Goal: Task Accomplishment & Management: Manage account settings

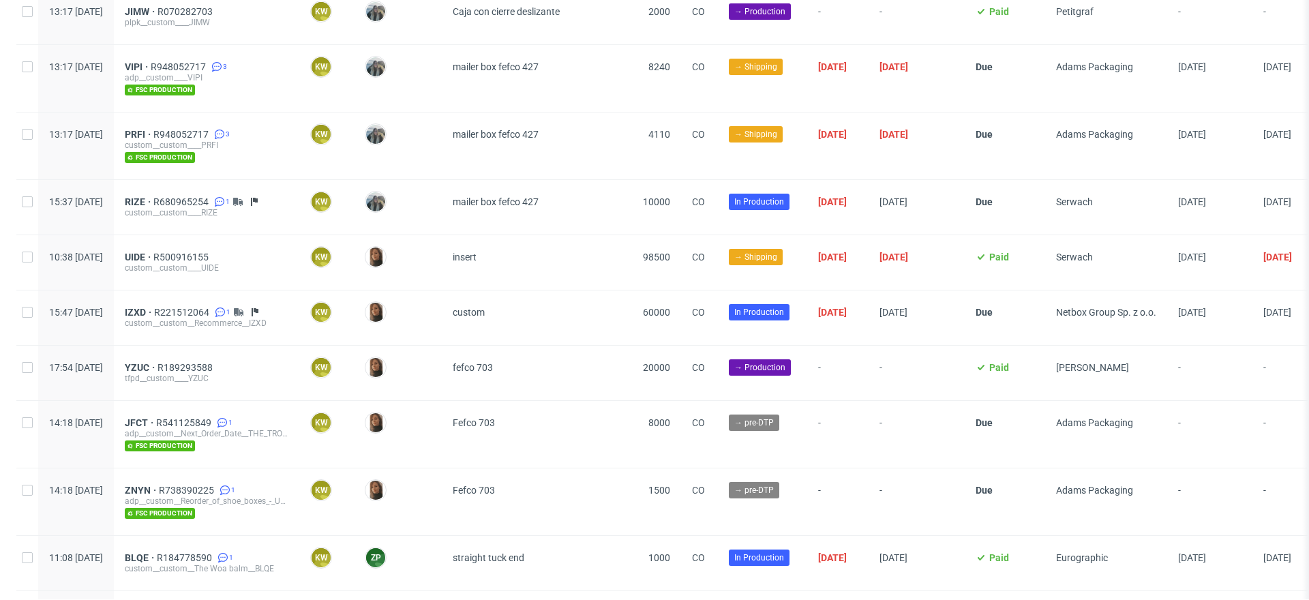
scroll to position [1603, 0]
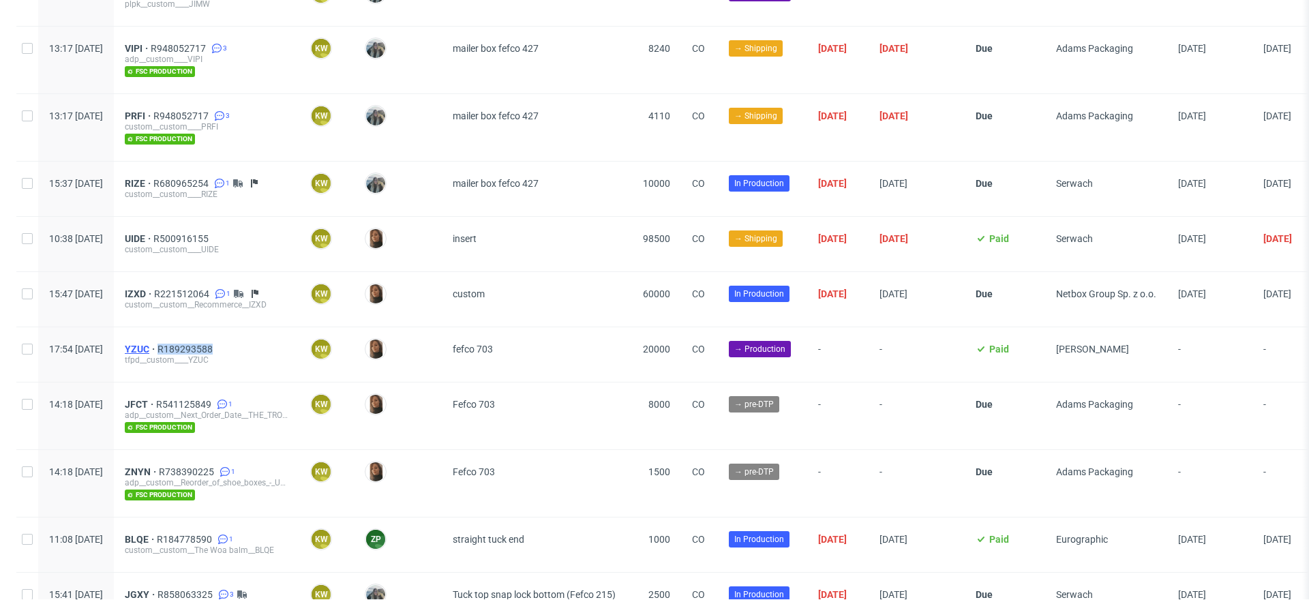
click at [157, 344] on span "YZUC" at bounding box center [141, 349] width 33 height 11
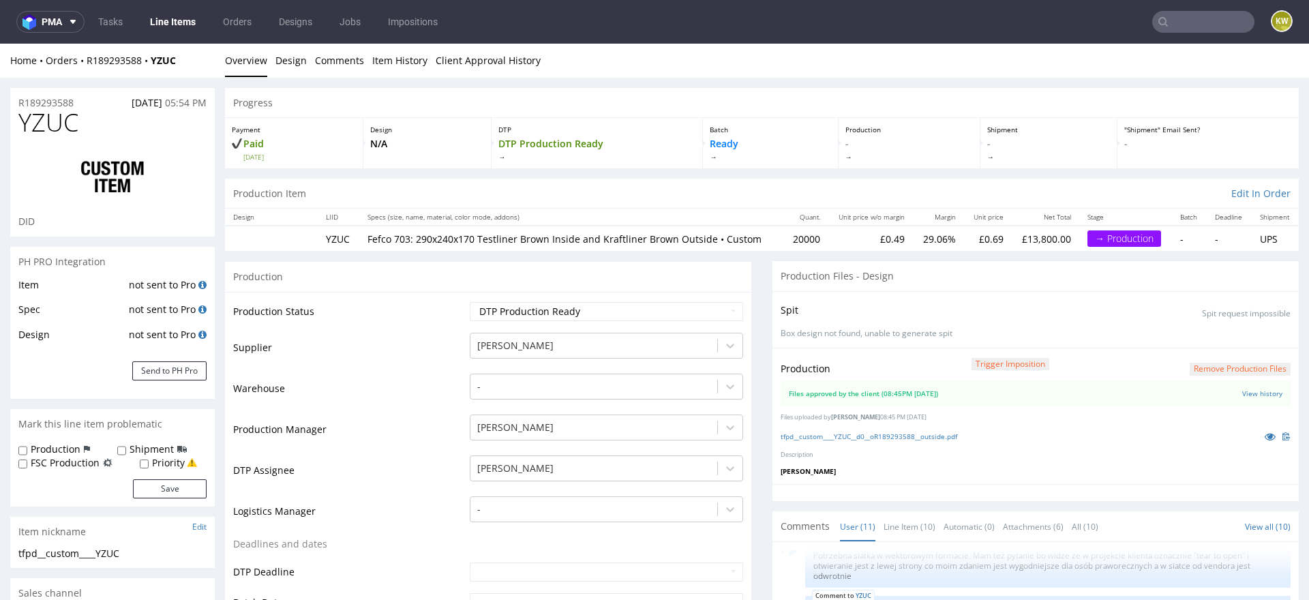
click at [415, 358] on td "Supplier" at bounding box center [349, 351] width 233 height 41
click at [871, 434] on link "tfpd__custom____YZUC__d0__oR189293588__outside.pdf" at bounding box center [869, 437] width 177 height 10
click at [53, 117] on span "YZUC" at bounding box center [48, 122] width 60 height 27
click at [52, 119] on span "YZUC" at bounding box center [48, 122] width 60 height 27
copy span "YZUC"
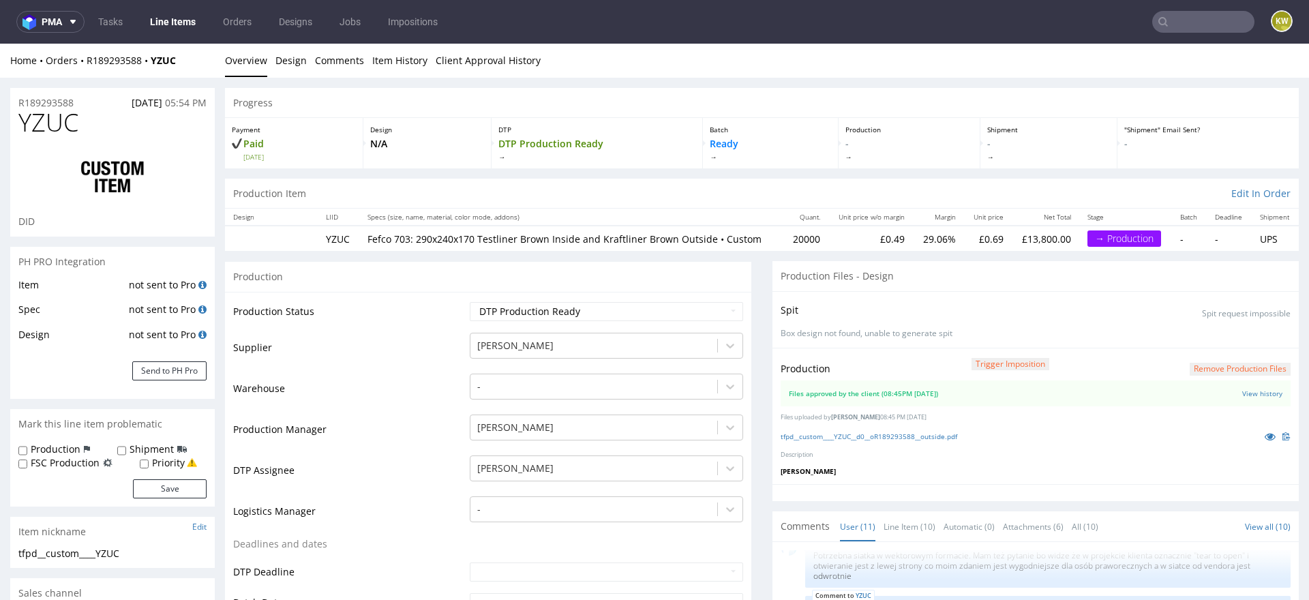
click at [65, 139] on div at bounding box center [112, 177] width 188 height 76
click at [65, 118] on span "YZUC" at bounding box center [48, 122] width 60 height 27
copy span "YZUC"
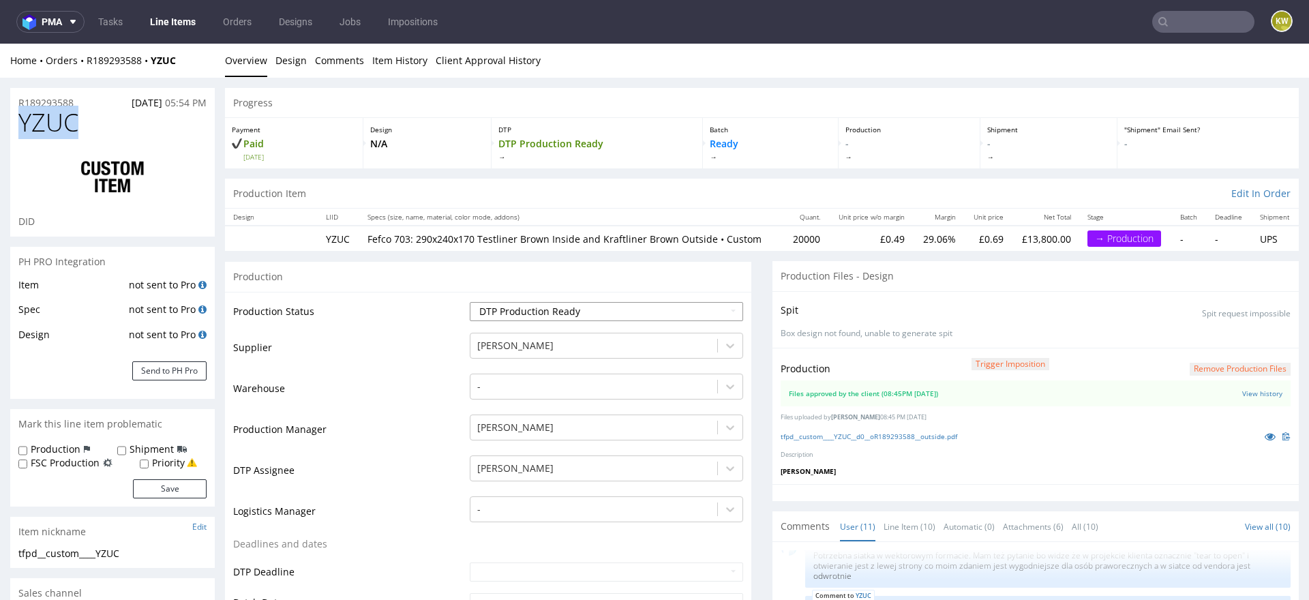
click at [523, 314] on select "Waiting for Artwork Waiting for Diecut Waiting for Mockup Waiting for DTP Waiti…" at bounding box center [606, 311] width 273 height 19
select select "production_in_process"
click at [470, 302] on select "Waiting for Artwork Waiting for Diecut Waiting for Mockup Waiting for DTP Waiti…" at bounding box center [606, 311] width 273 height 19
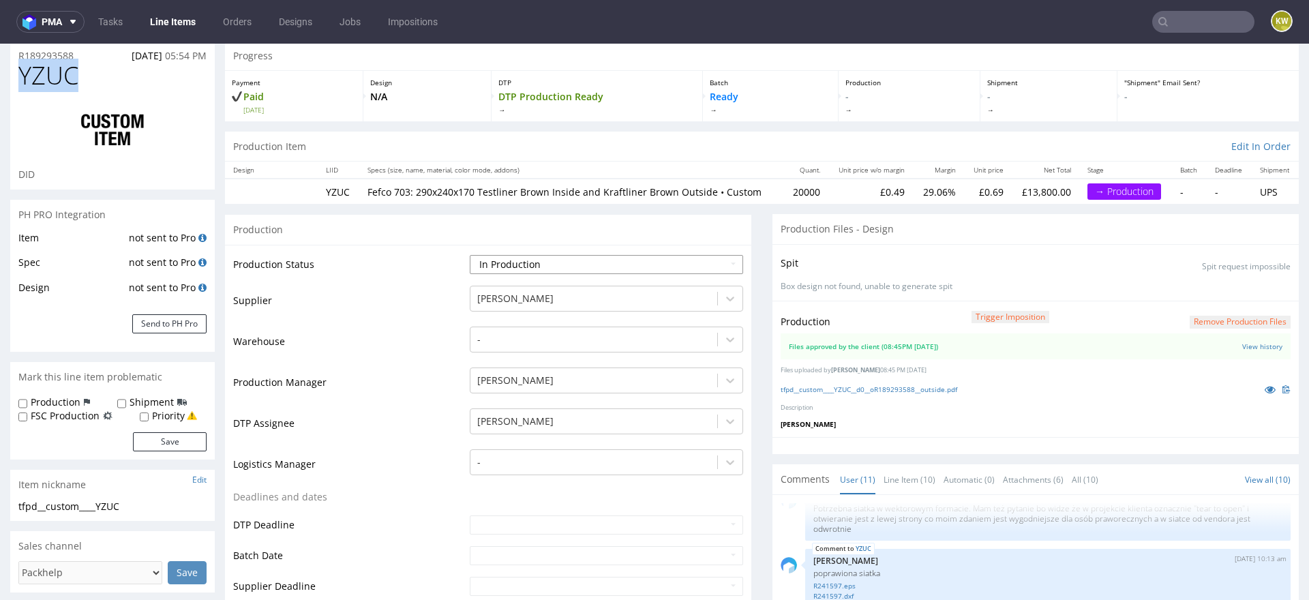
scroll to position [48, 0]
click at [473, 552] on input "text" at bounding box center [606, 554] width 273 height 19
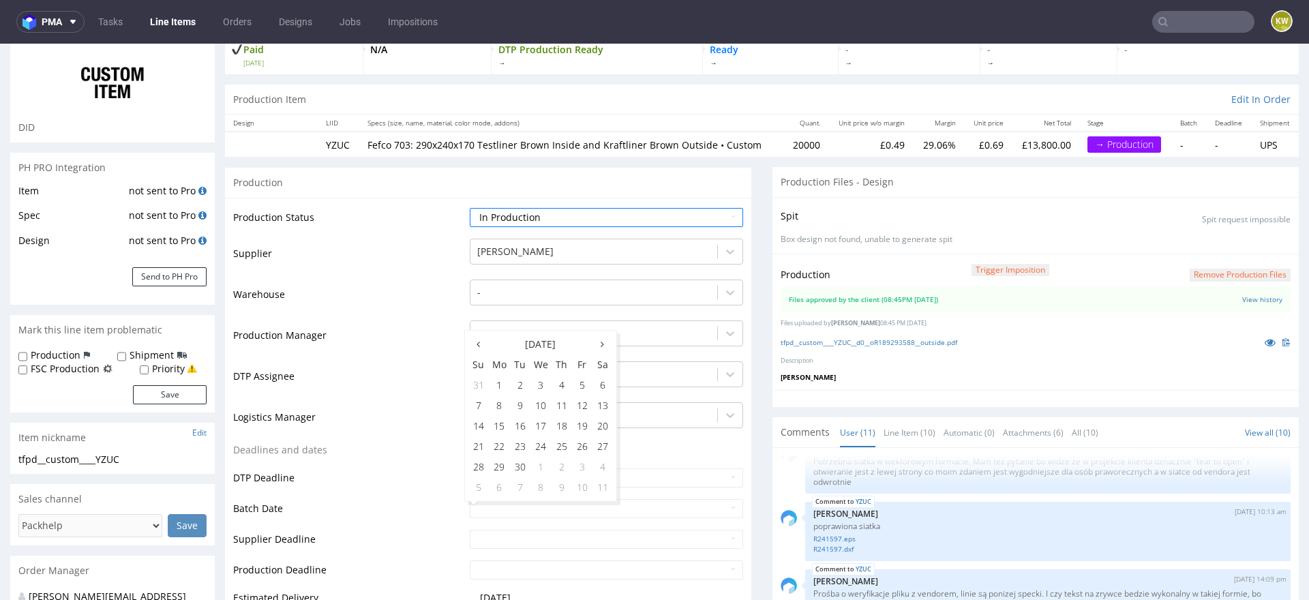
scroll to position [104, 0]
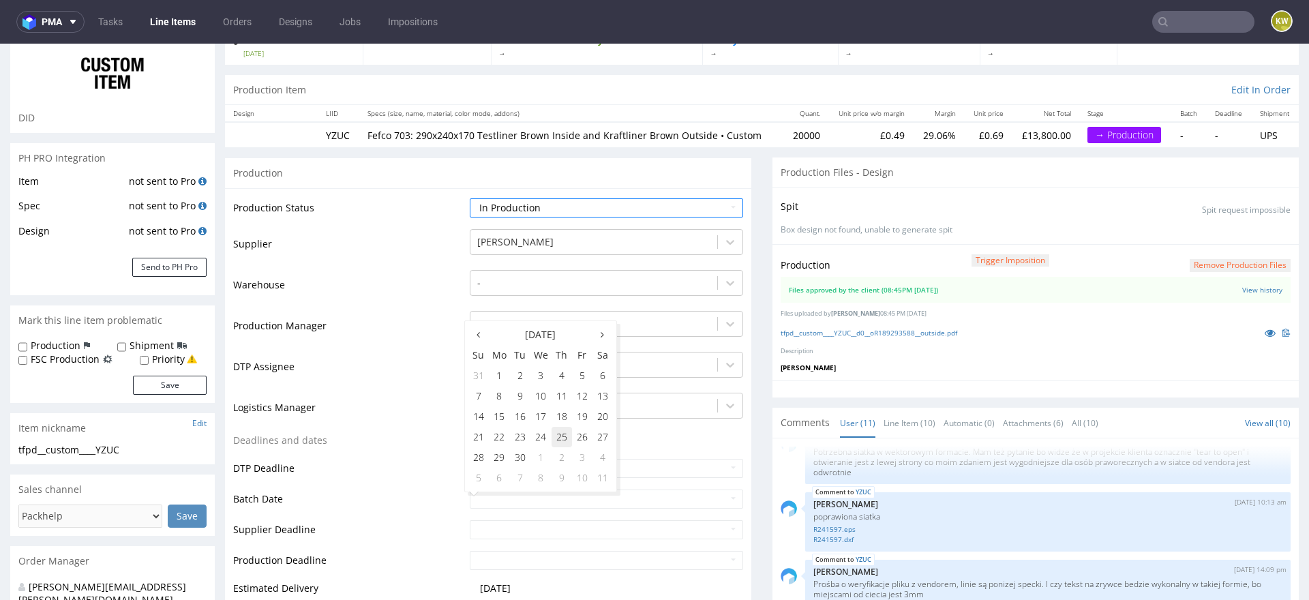
click at [556, 437] on td "25" at bounding box center [562, 437] width 20 height 20
type input "2025-09-25"
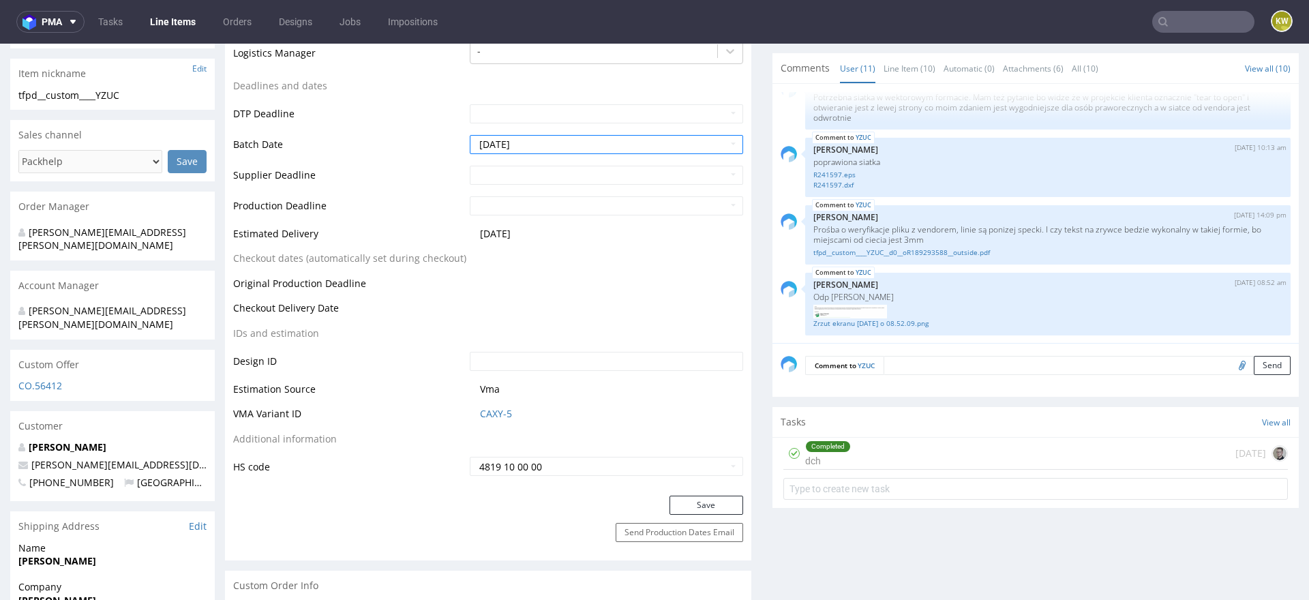
scroll to position [489, 0]
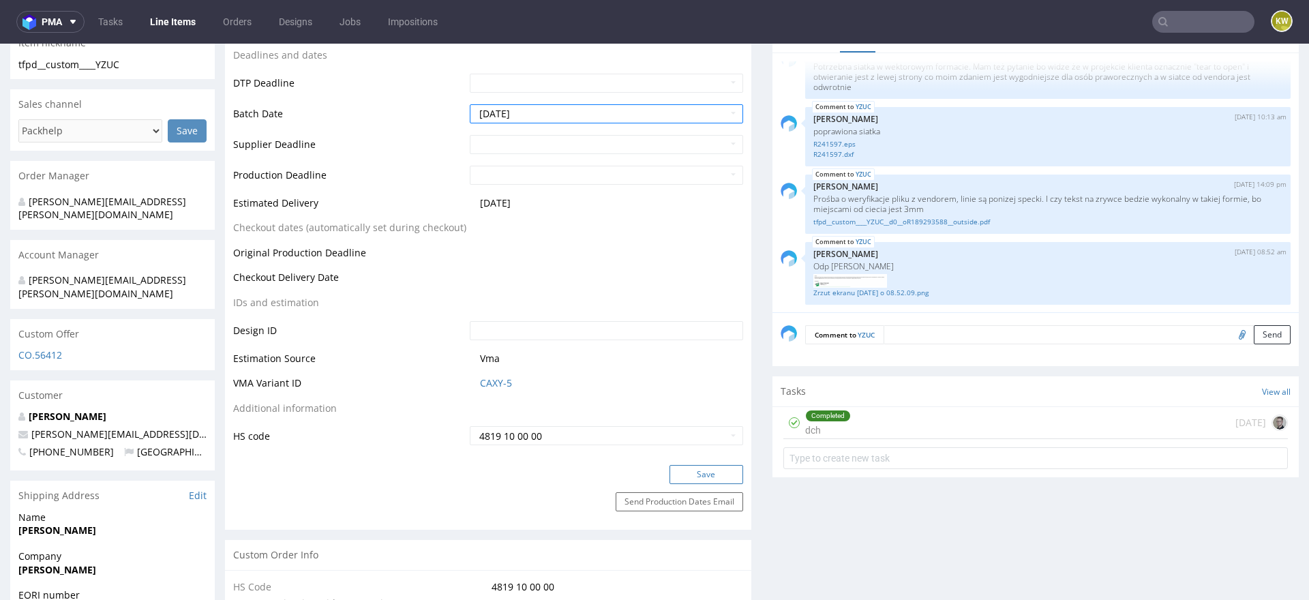
click at [701, 472] on button "Save" at bounding box center [706, 474] width 74 height 19
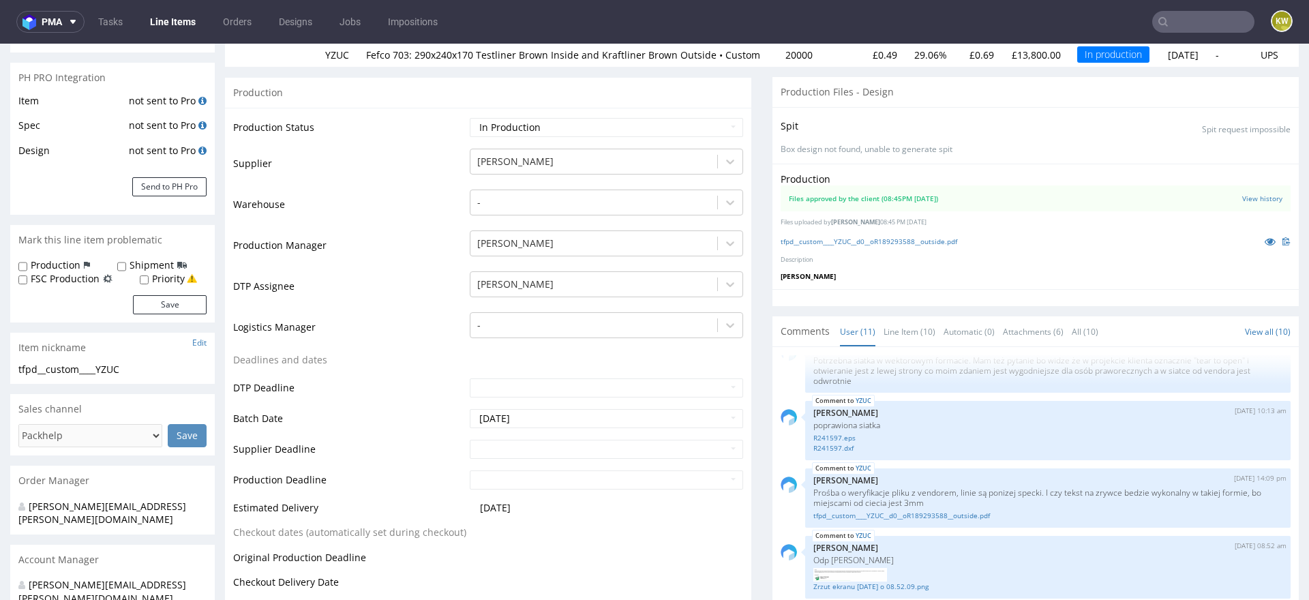
scroll to position [0, 0]
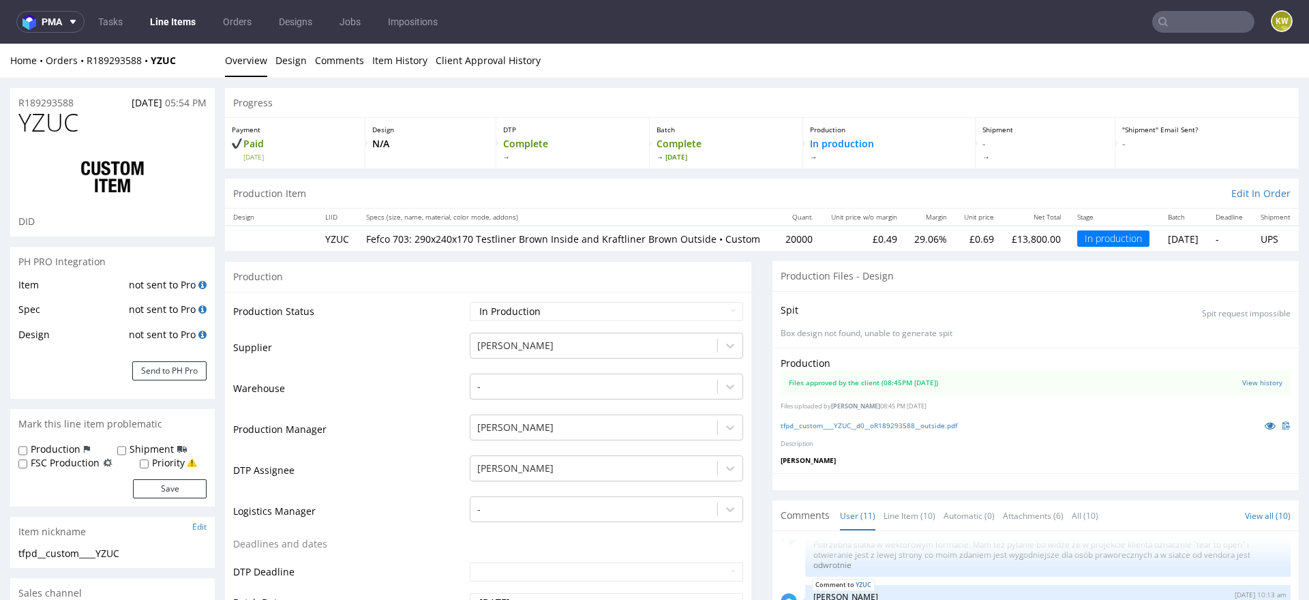
click at [390, 387] on td "Warehouse" at bounding box center [349, 392] width 233 height 41
click at [177, 24] on link "Line Items" at bounding box center [173, 22] width 62 height 22
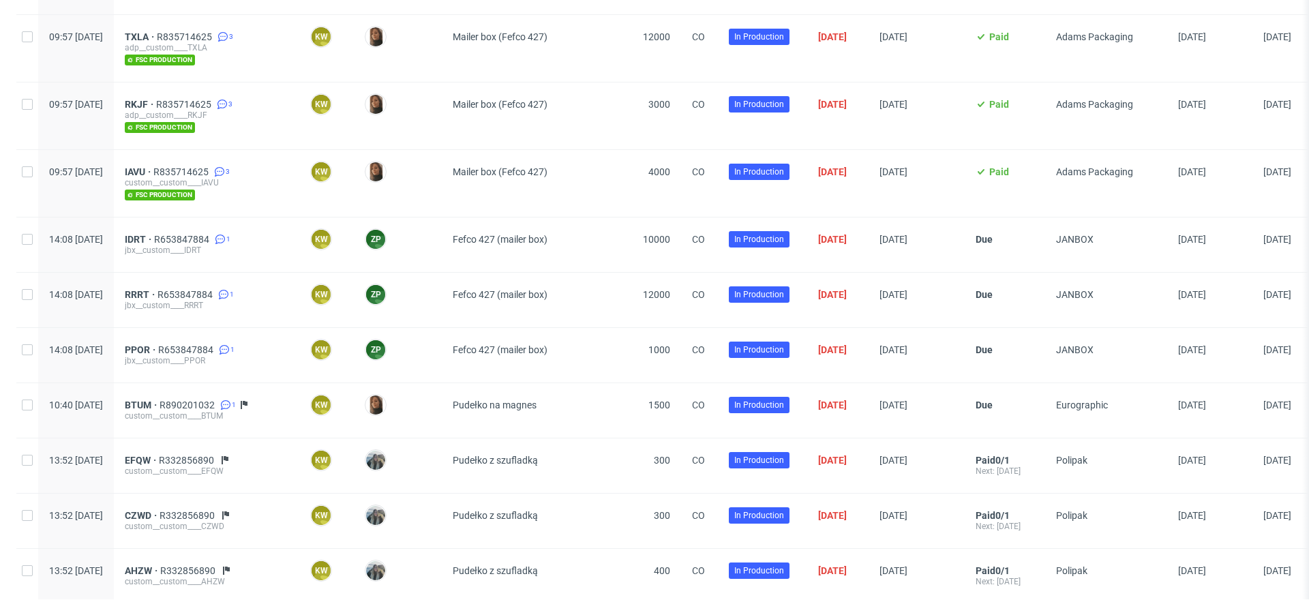
scroll to position [971, 0]
